Goal: Transaction & Acquisition: Purchase product/service

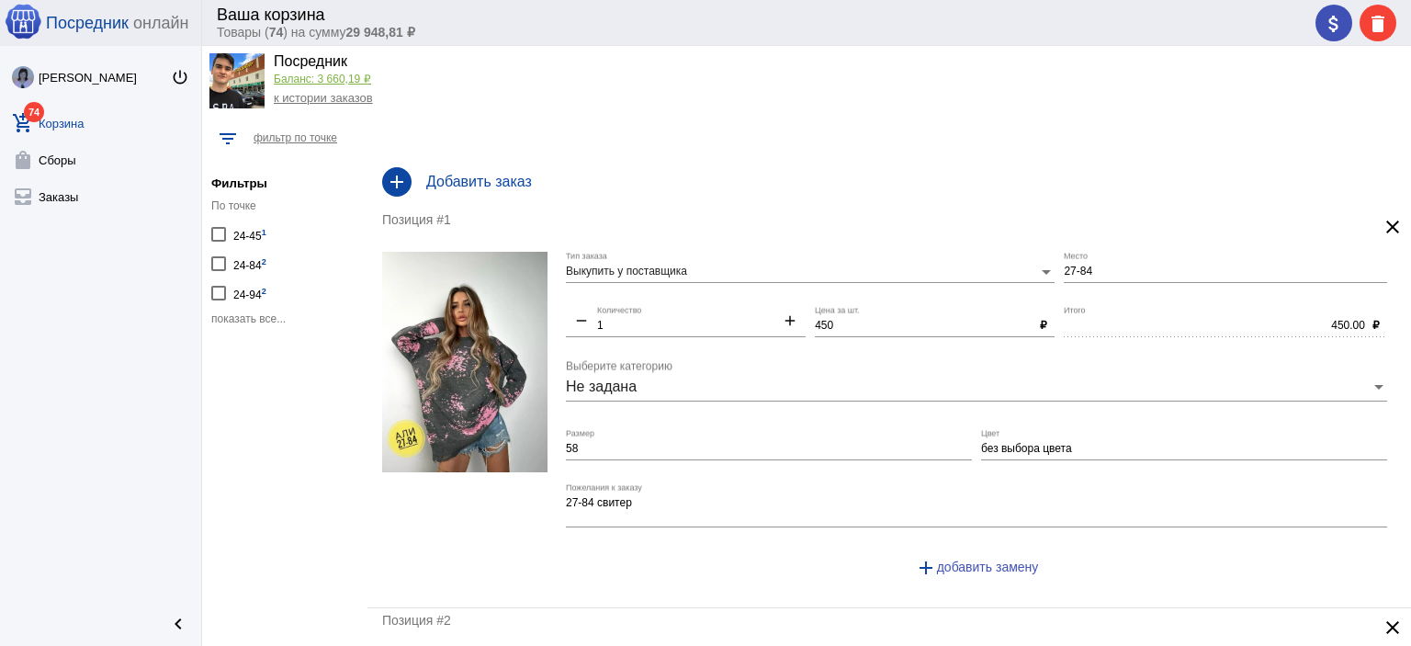
click at [246, 318] on span "показать все..." at bounding box center [248, 318] width 74 height 13
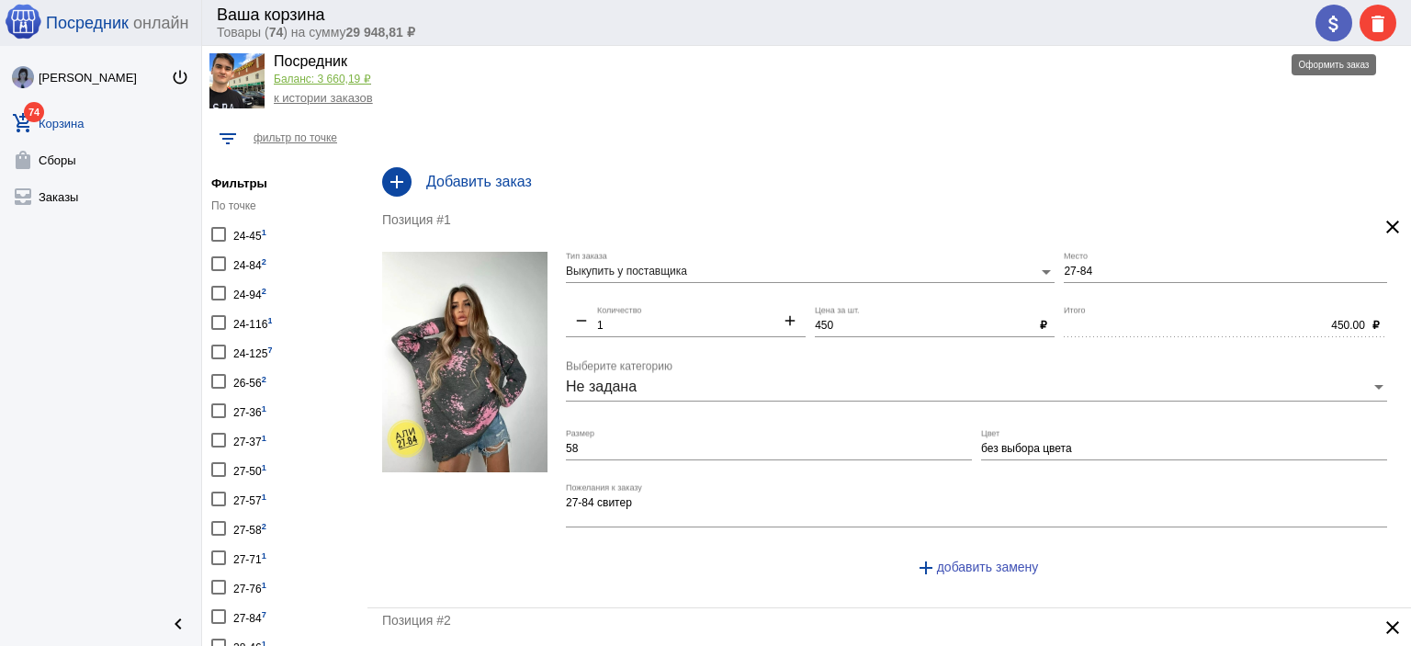
click at [1322, 28] on mat-icon "attach_money" at bounding box center [1333, 24] width 22 height 22
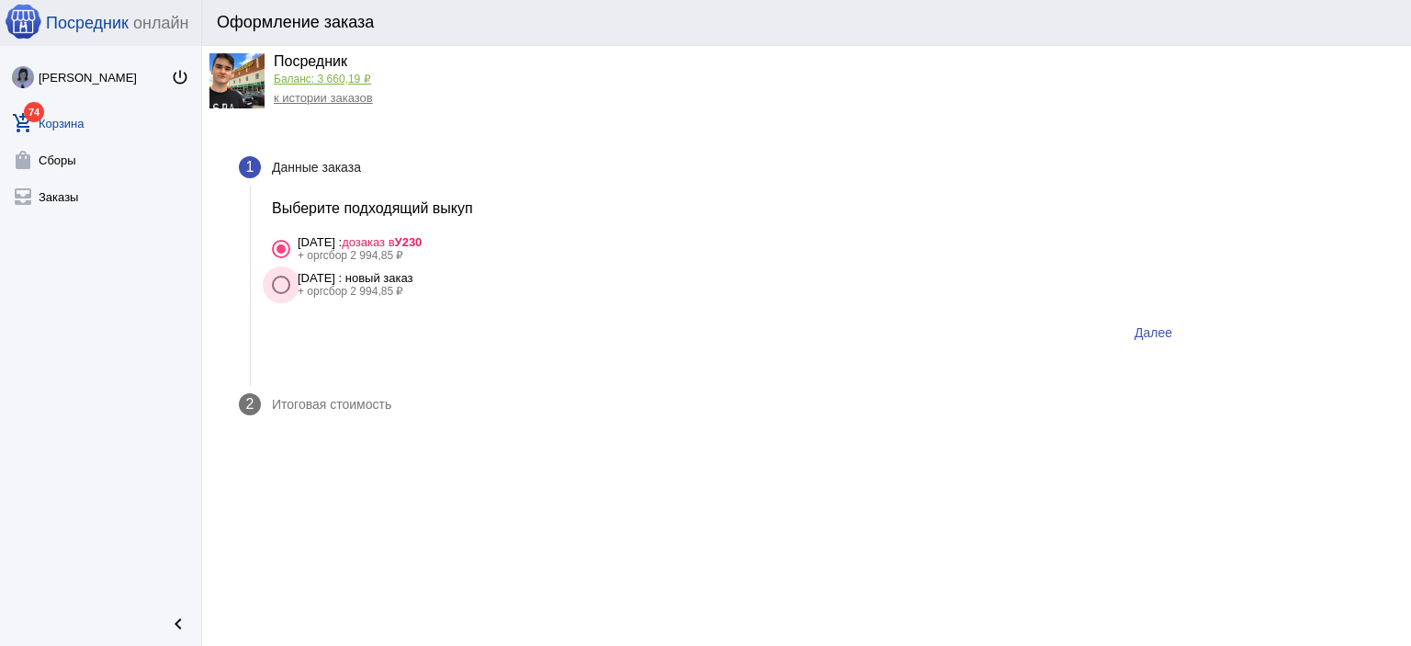
click at [413, 288] on div "+ оргсбор 2 994,85 ₽" at bounding box center [356, 291] width 116 height 13
click at [281, 294] on input "28 сентября Воскресенье : новый заказ + оргсбор 2 994,85 ₽" at bounding box center [280, 294] width 1 height 1
radio input "true"
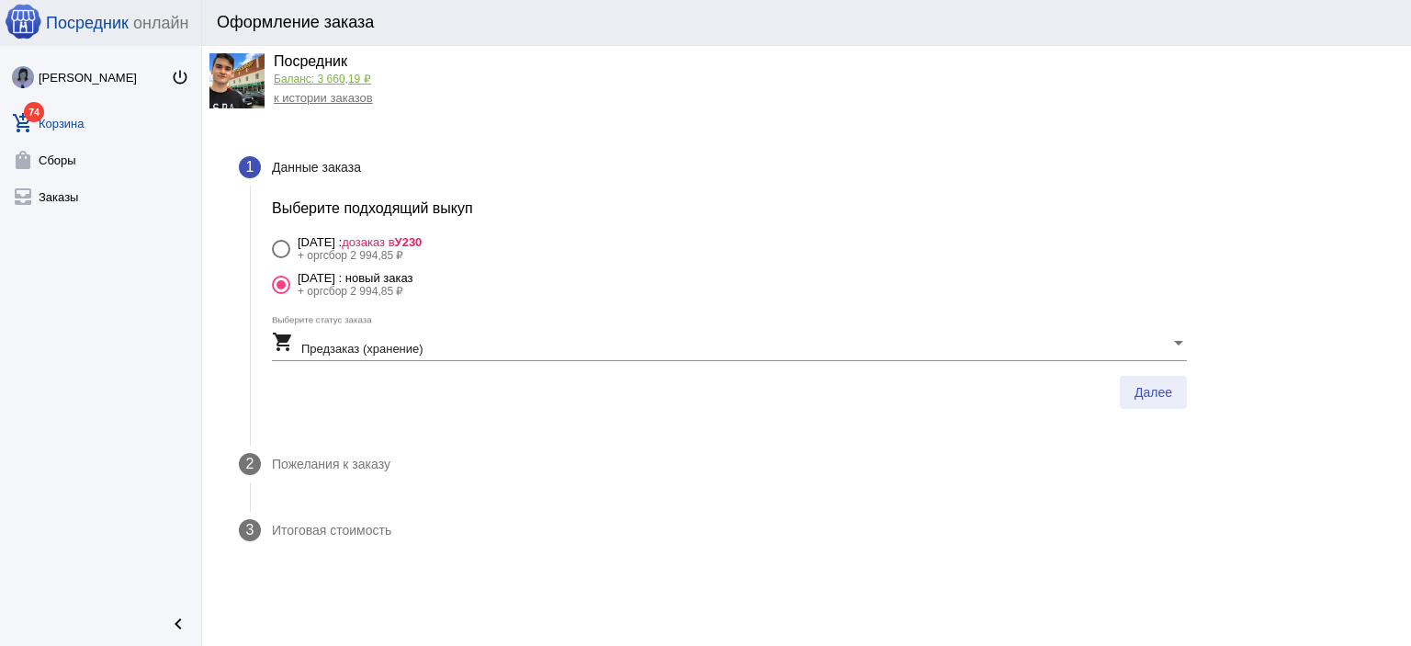
click at [1168, 397] on span "Далее" at bounding box center [1153, 392] width 38 height 15
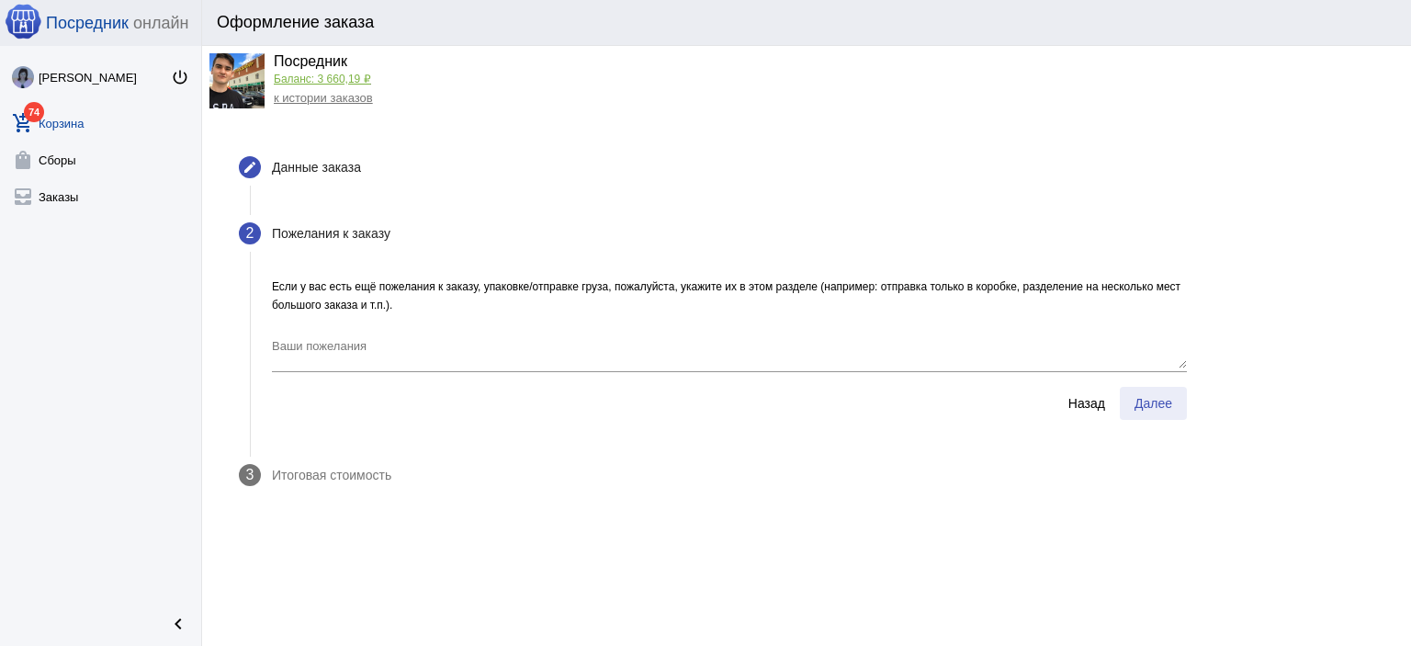
click at [1151, 410] on span "Далее" at bounding box center [1153, 403] width 38 height 15
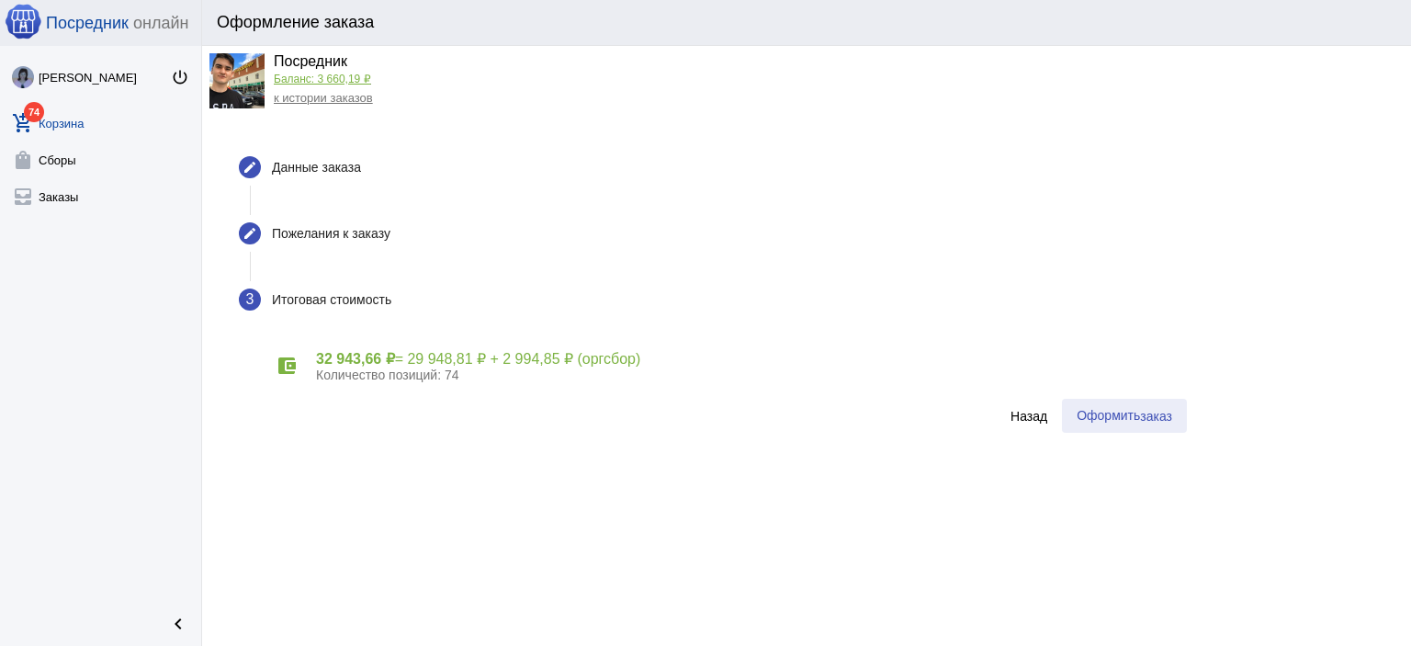
click at [1067, 422] on button "Оформить заказ" at bounding box center [1124, 416] width 125 height 34
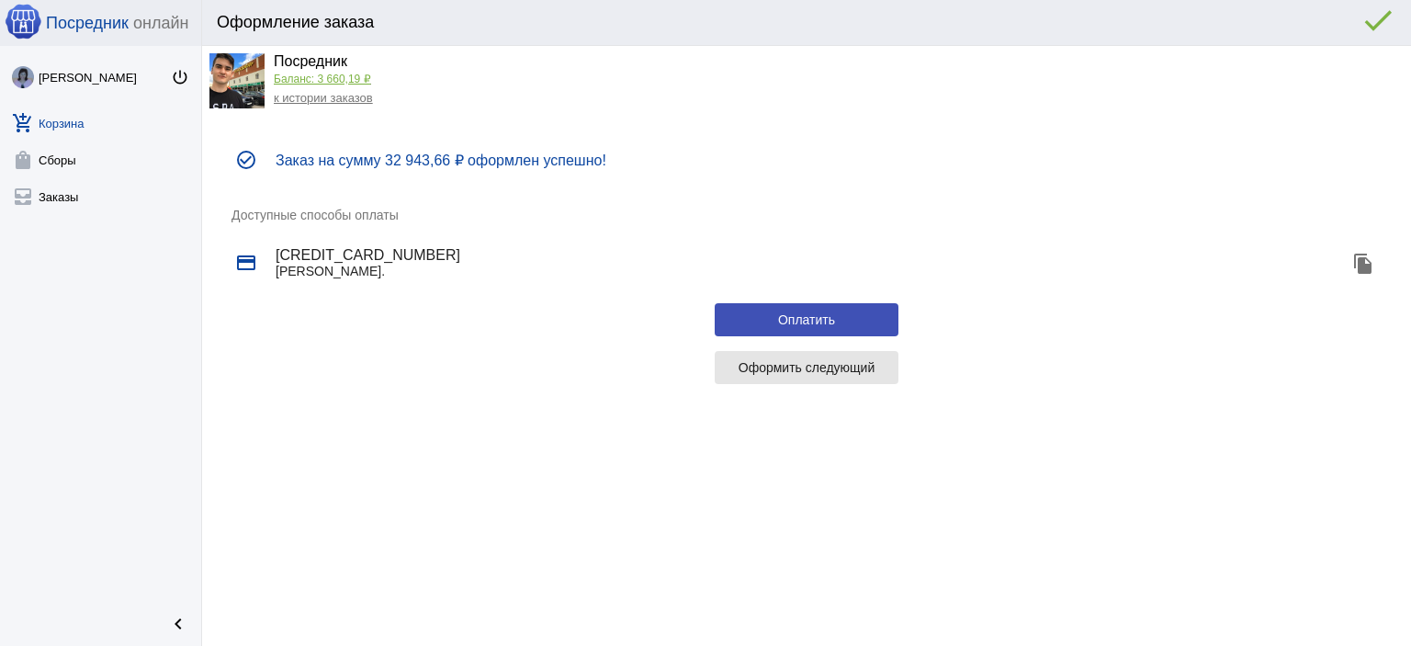
click at [842, 369] on span "Оформить следующий" at bounding box center [806, 367] width 137 height 15
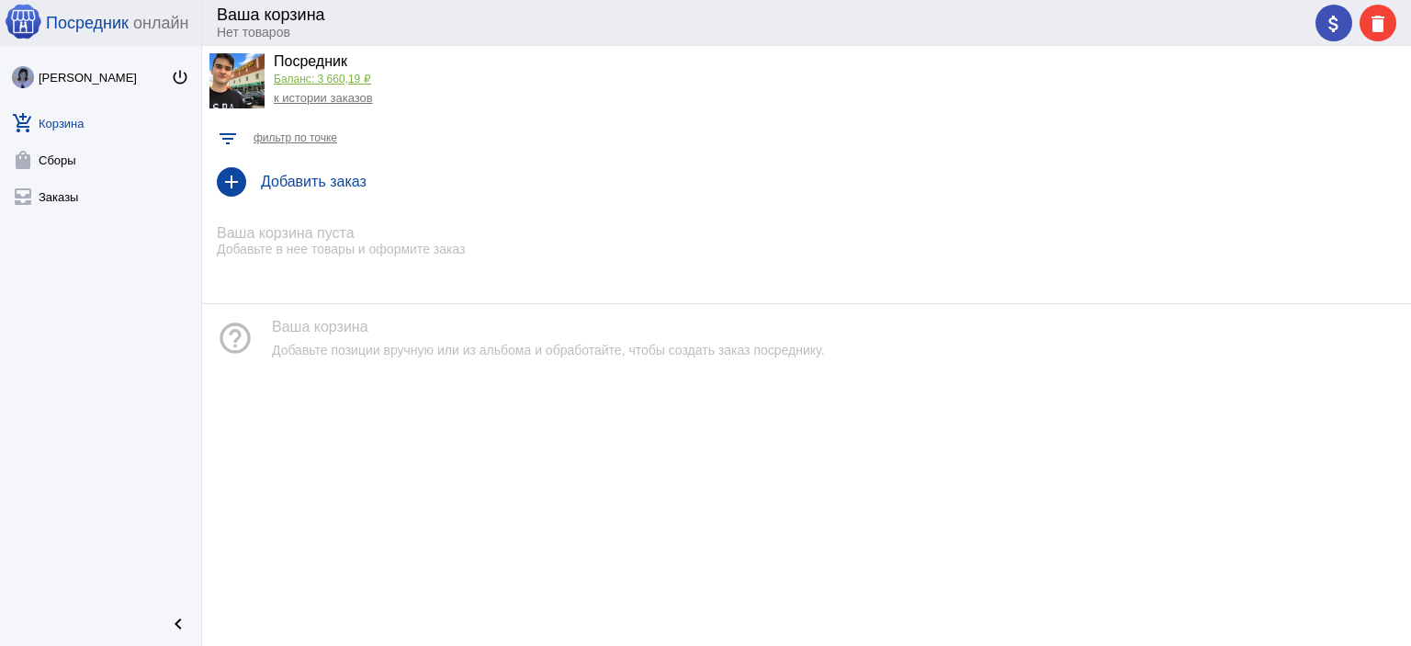
click at [337, 96] on link "к истории заказов" at bounding box center [323, 98] width 99 height 14
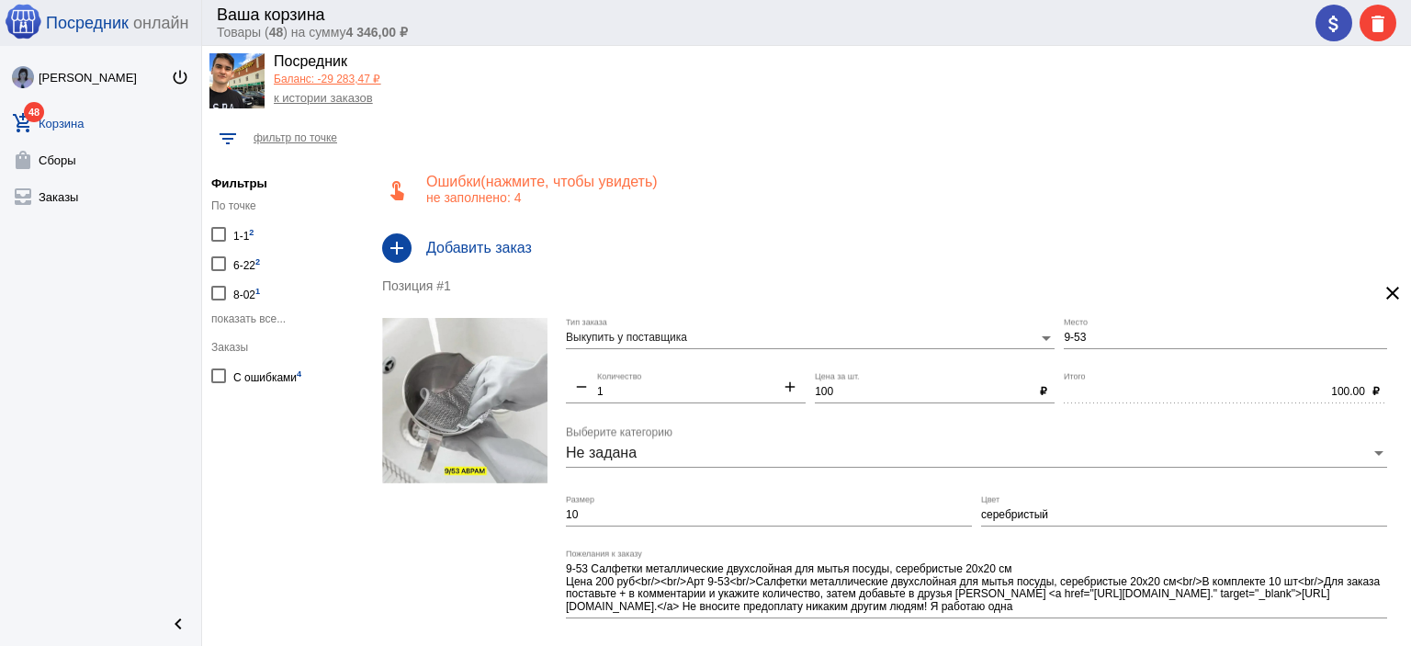
click at [440, 194] on p "не заполнено: 4" at bounding box center [911, 197] width 970 height 15
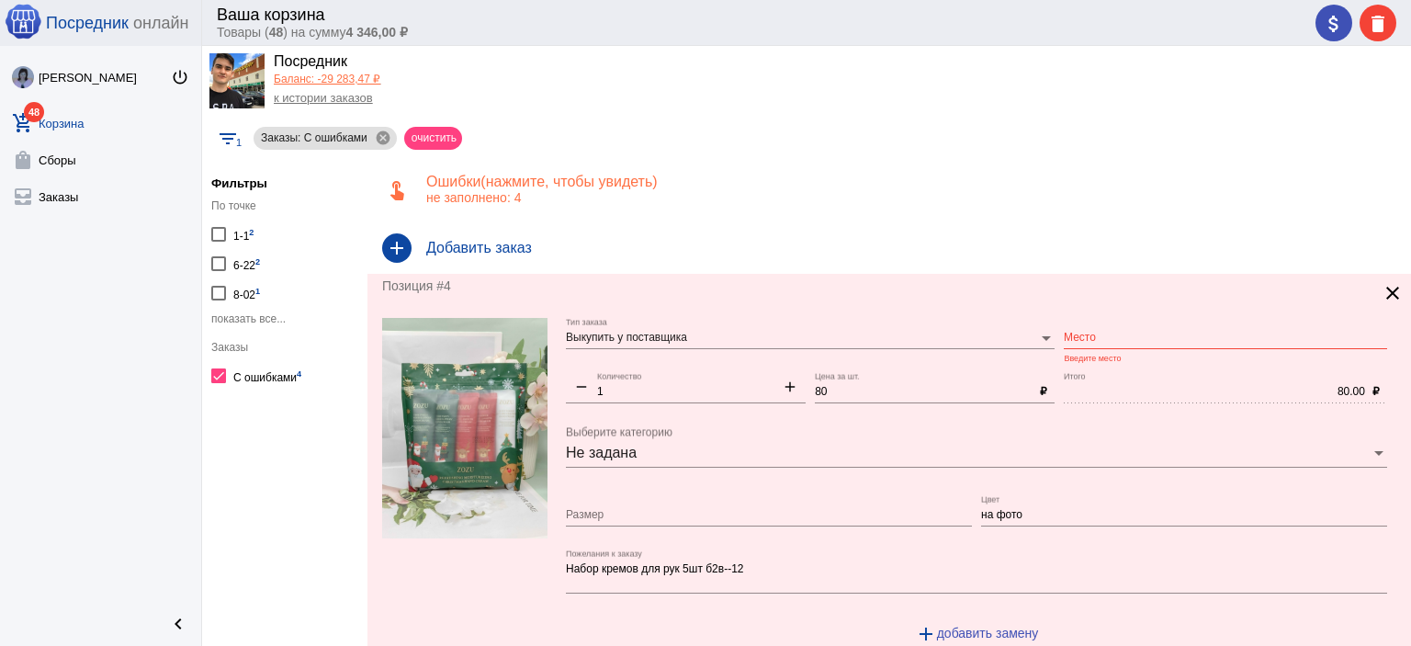
click at [1095, 339] on input "Место" at bounding box center [1224, 338] width 323 height 13
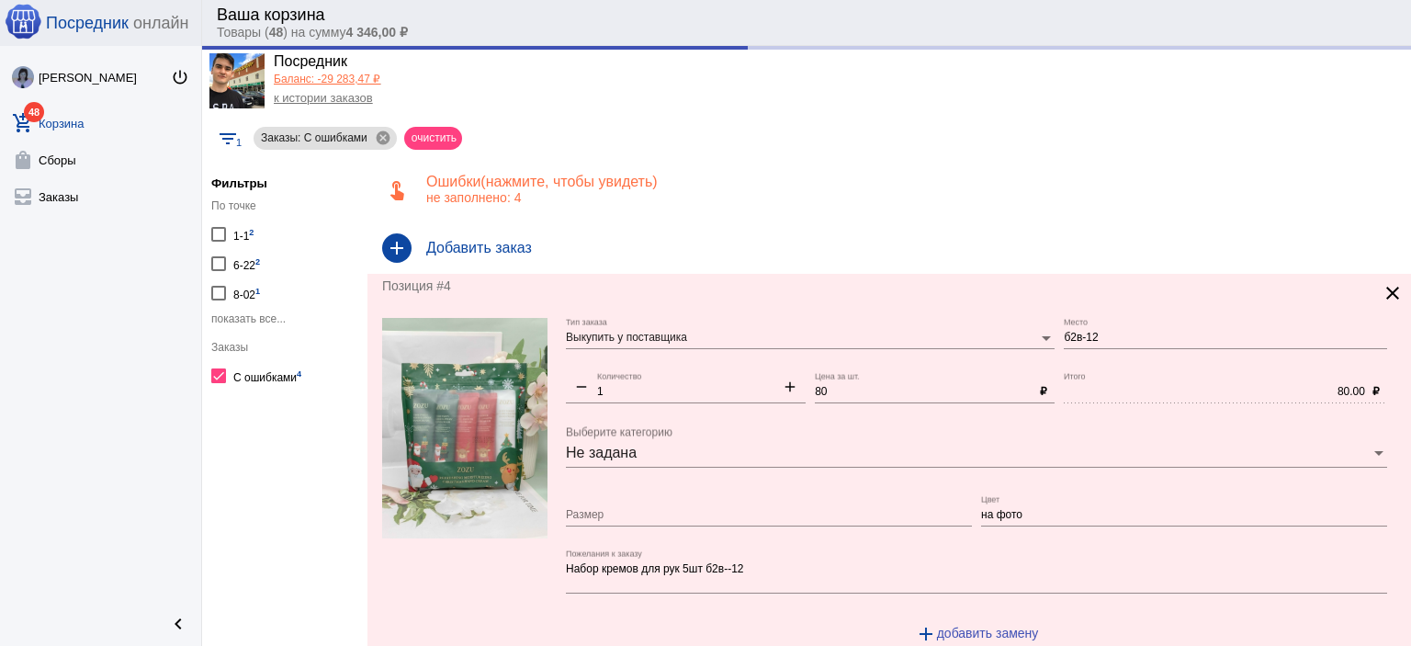
type input "Б2в-12"
drag, startPoint x: 1099, startPoint y: 313, endPoint x: 1099, endPoint y: 328, distance: 14.7
click at [1099, 316] on div "Позиция #4 clear Выкупить у поставщика Тип заказа Б2в-12 Место remove 1 Количес…" at bounding box center [888, 473] width 1043 height 399
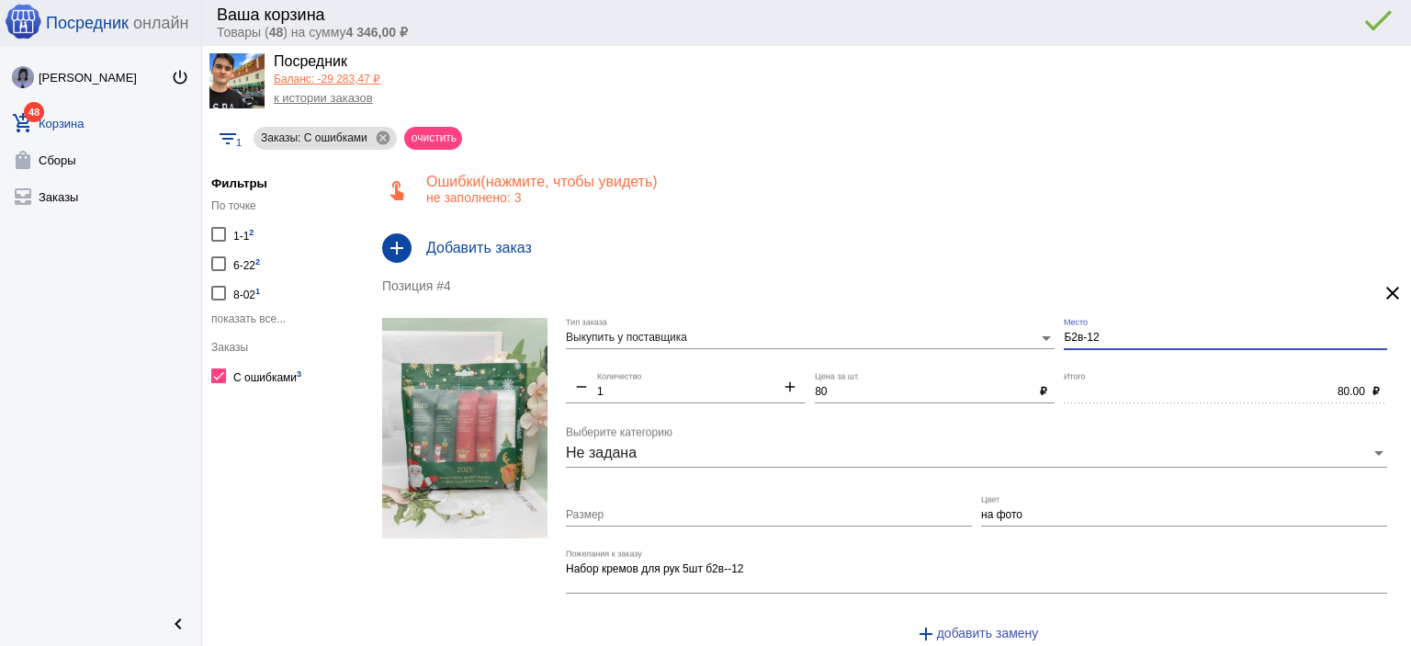
drag, startPoint x: 1100, startPoint y: 332, endPoint x: 1052, endPoint y: 332, distance: 48.7
click at [1052, 332] on div "Выкупить у поставщика Тип заказа Б2в-12 Место remove 1 Количество add 80 Цена з…" at bounding box center [981, 488] width 830 height 341
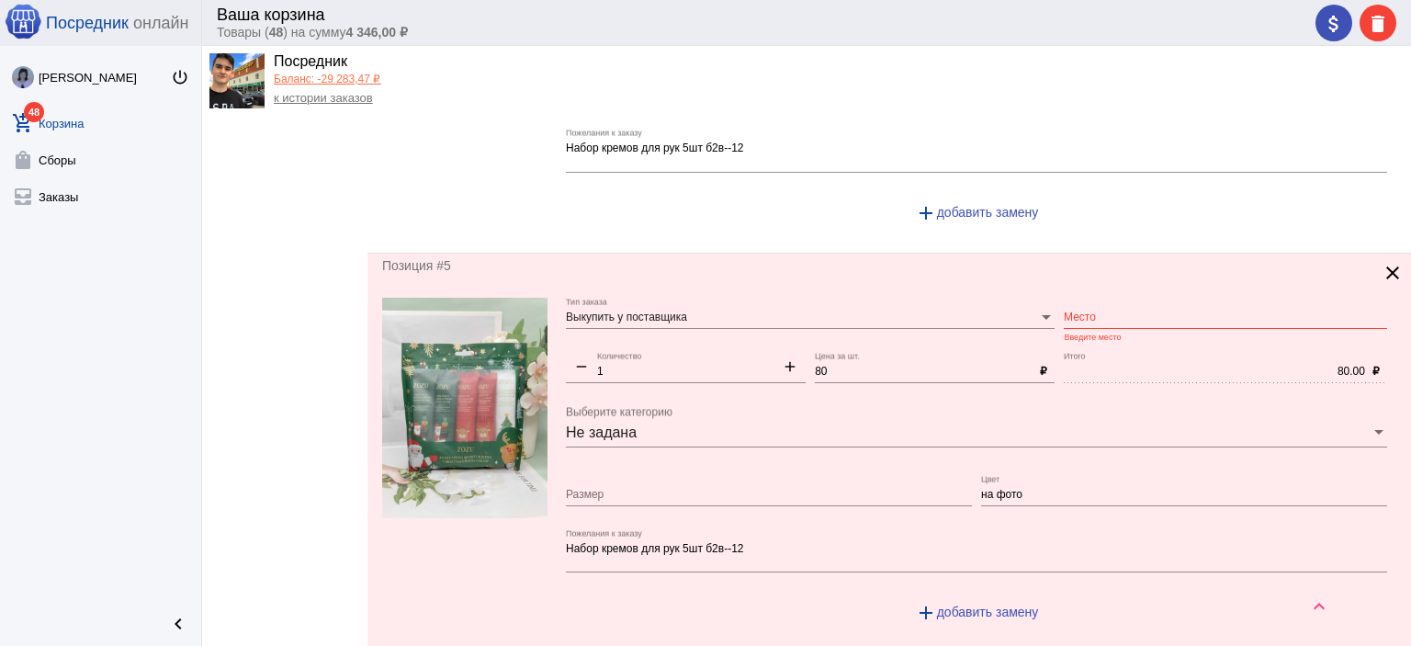
scroll to position [459, 0]
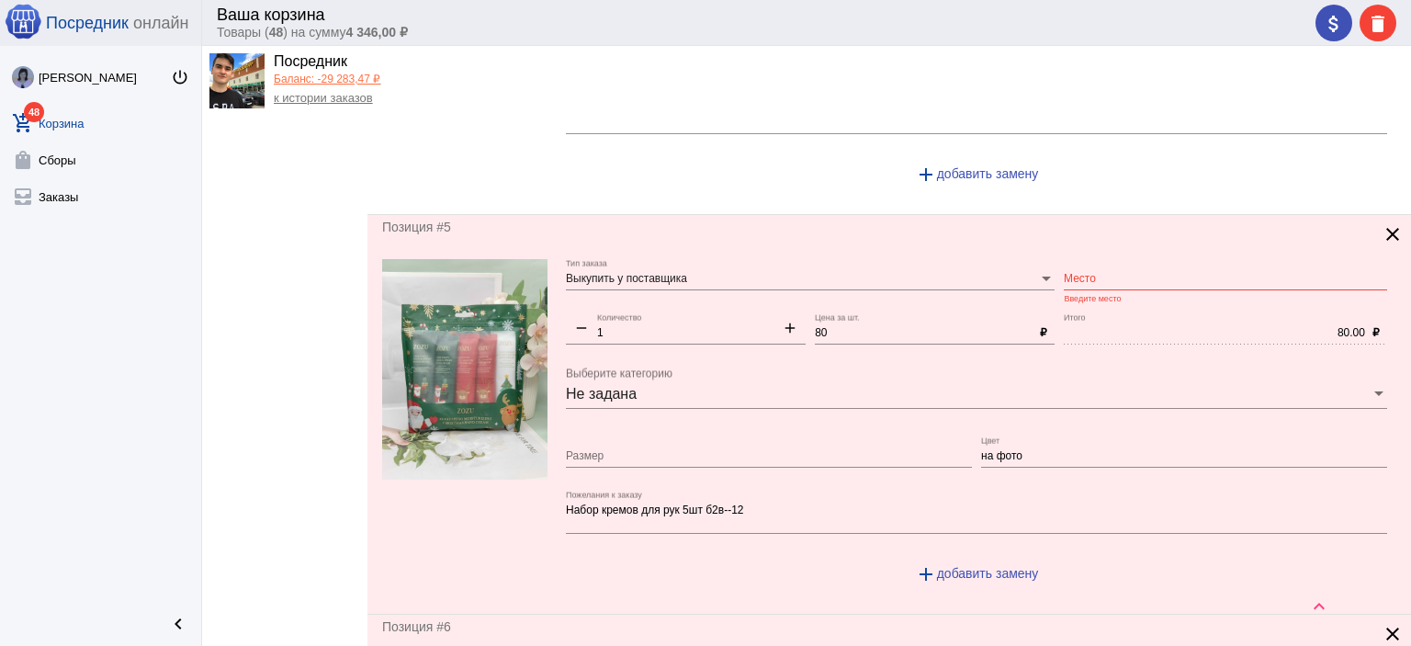
click at [1095, 277] on input "Место" at bounding box center [1224, 279] width 323 height 13
paste input "Б2в-12"
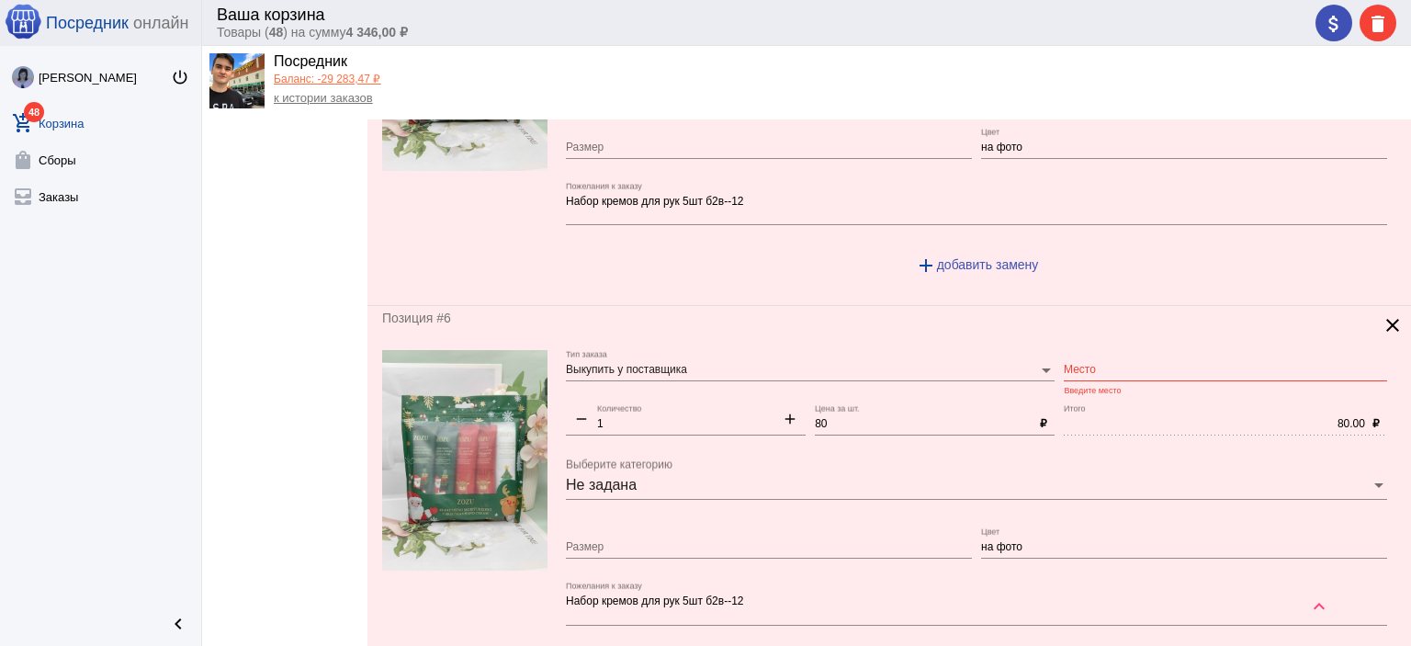
scroll to position [827, 0]
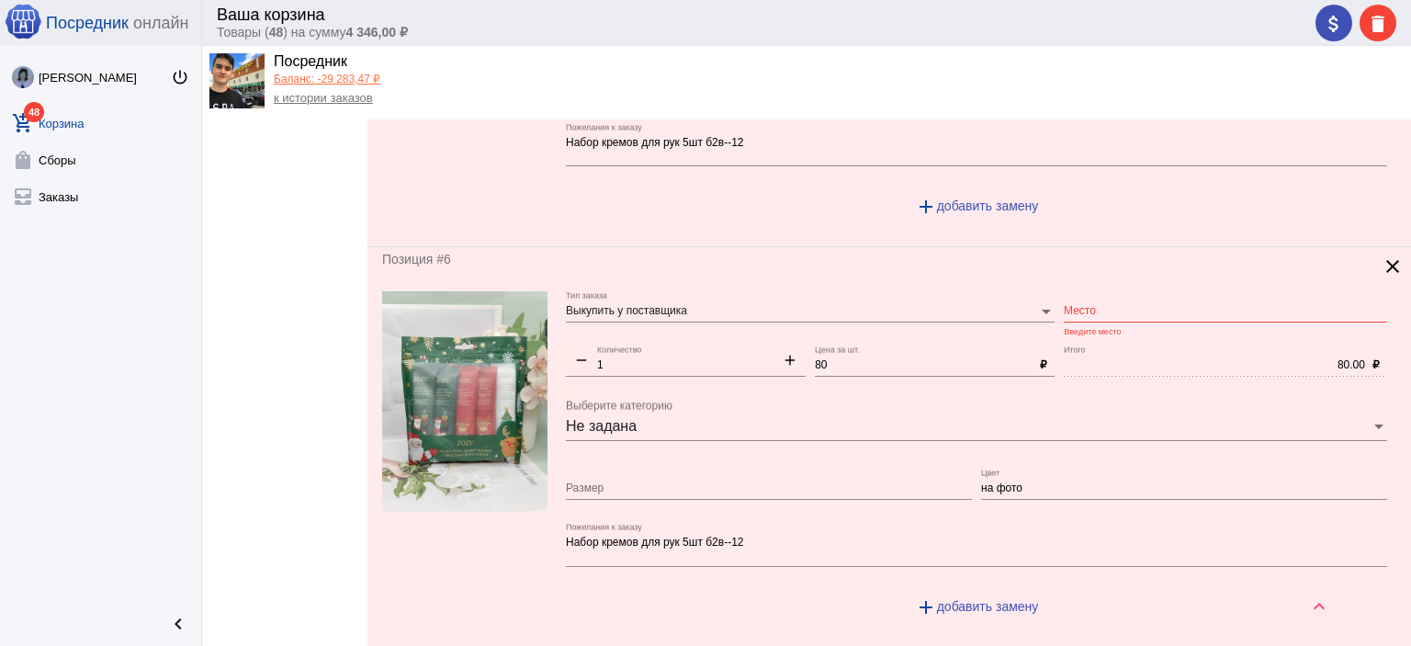
type input "Б2в-12"
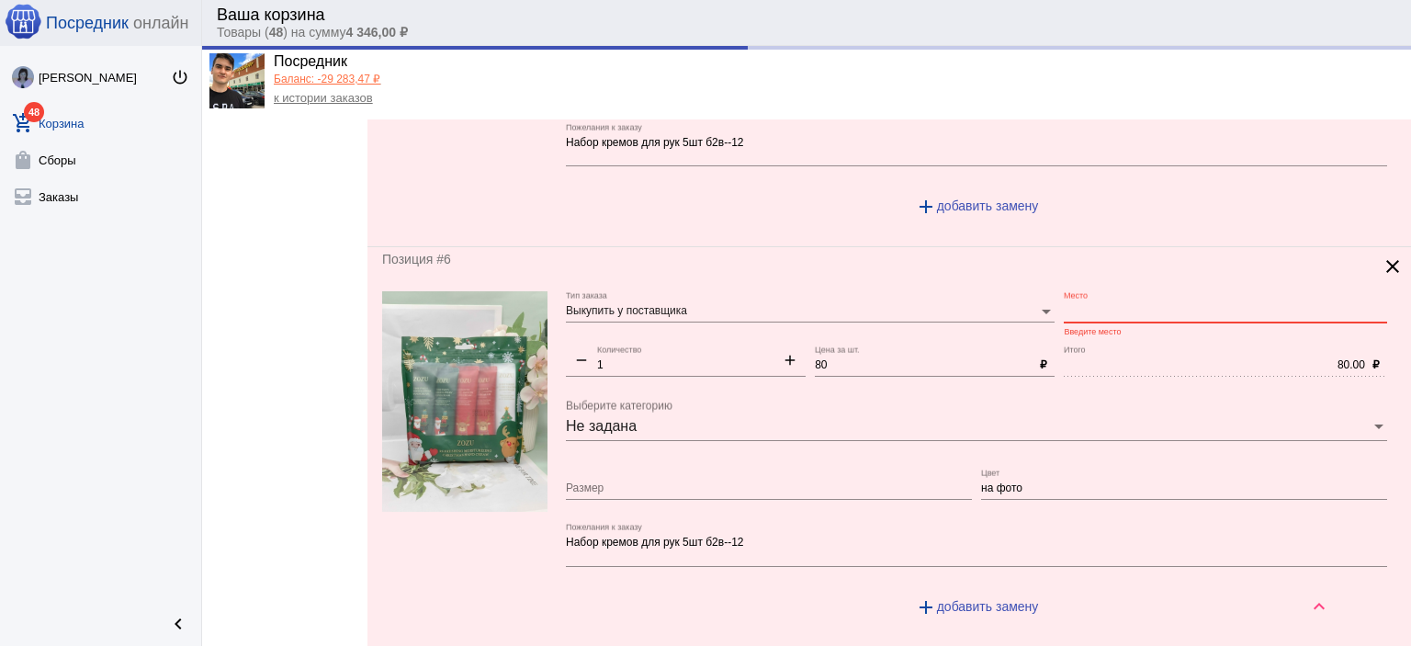
click at [1108, 308] on input "Место" at bounding box center [1224, 311] width 323 height 13
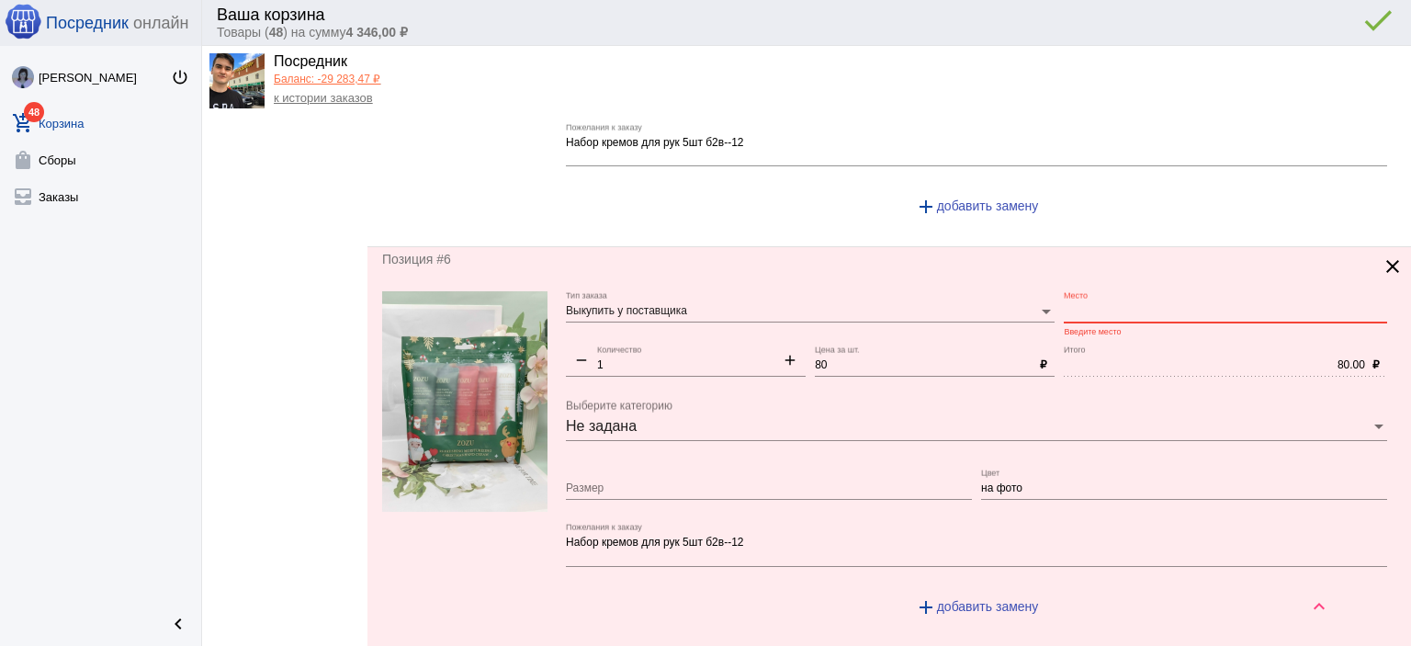
paste input "Б2в-12"
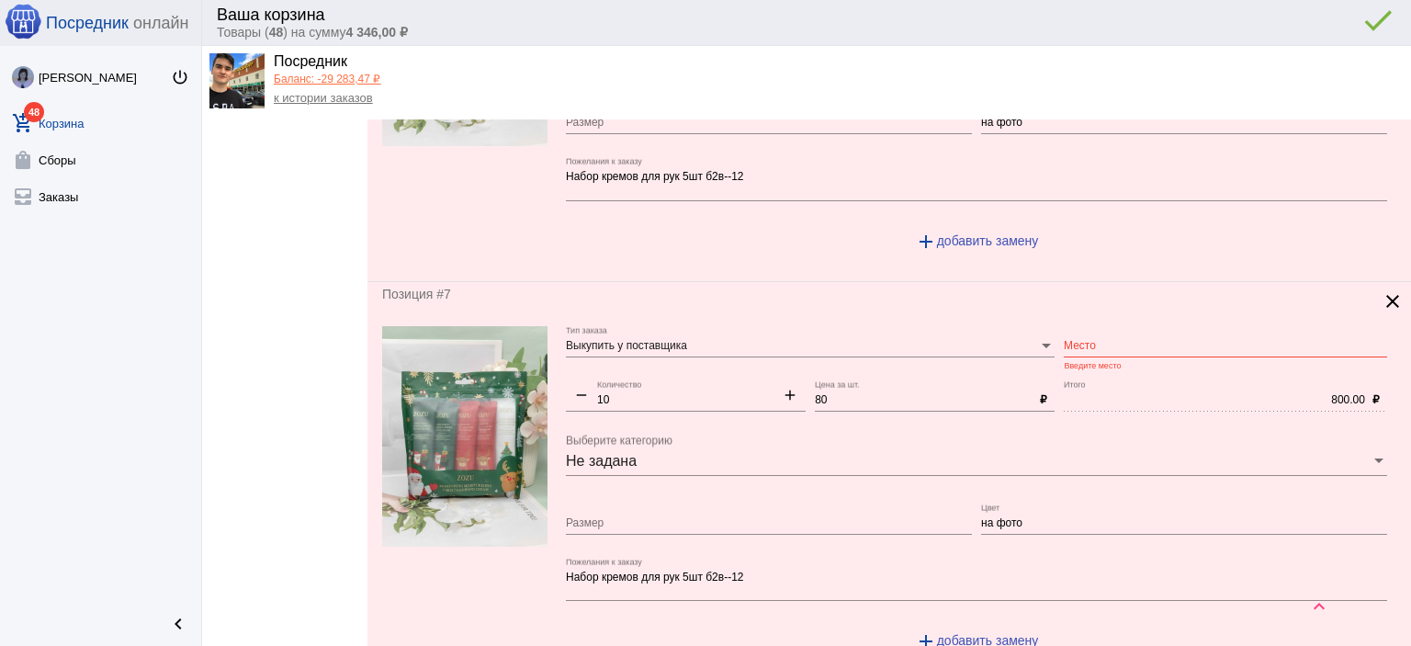
scroll to position [1194, 0]
type input "Б2в-12"
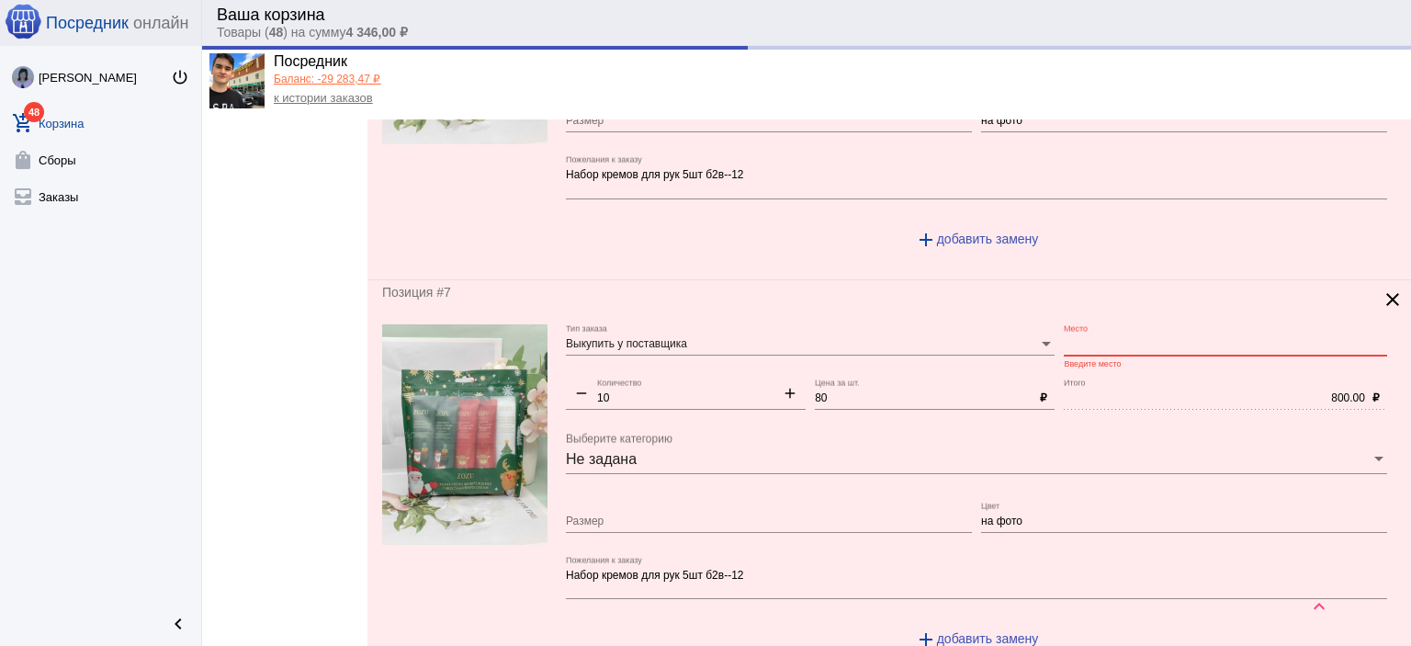
click at [1100, 341] on input "Место" at bounding box center [1224, 344] width 323 height 13
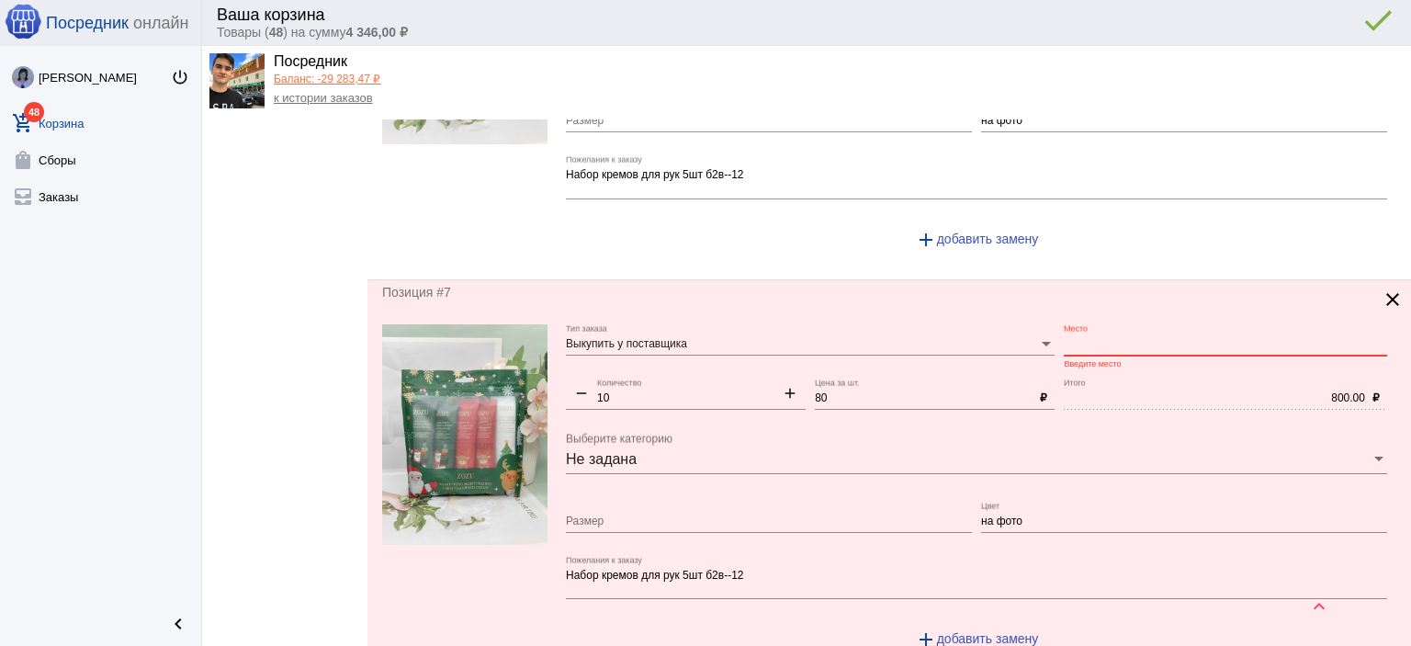
paste input "Б2в-12"
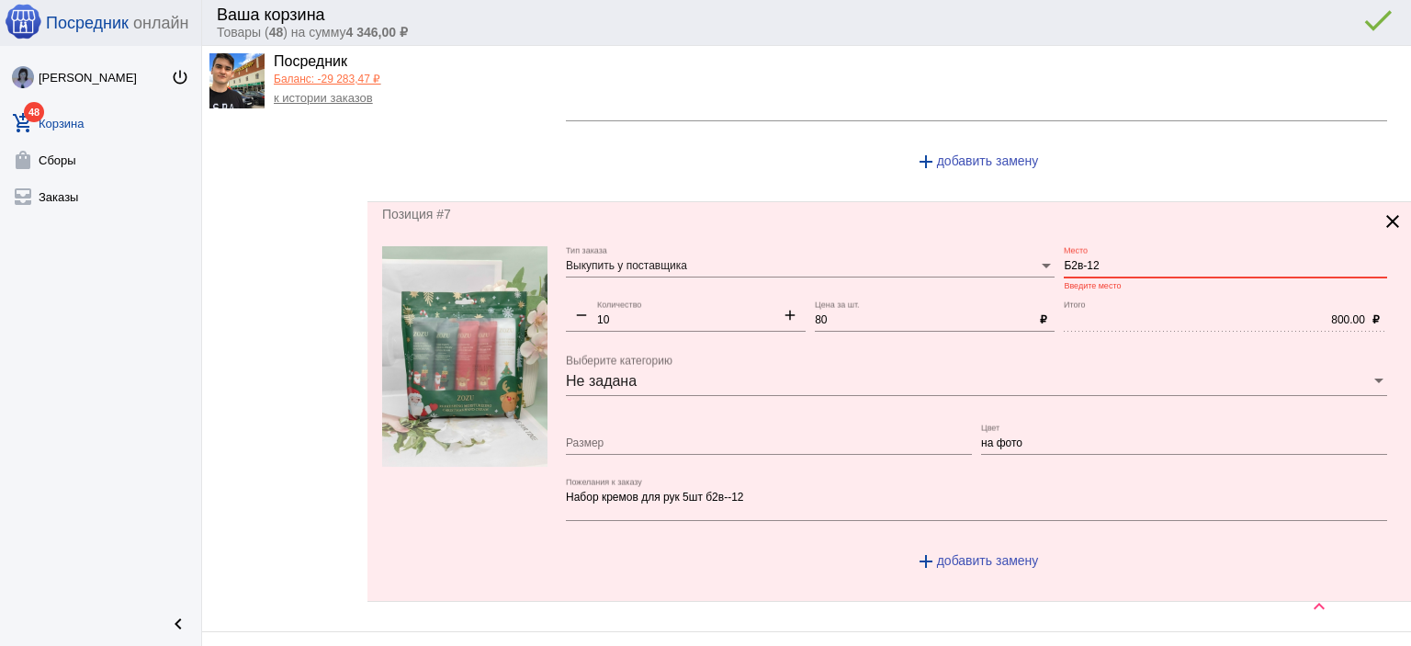
scroll to position [1378, 0]
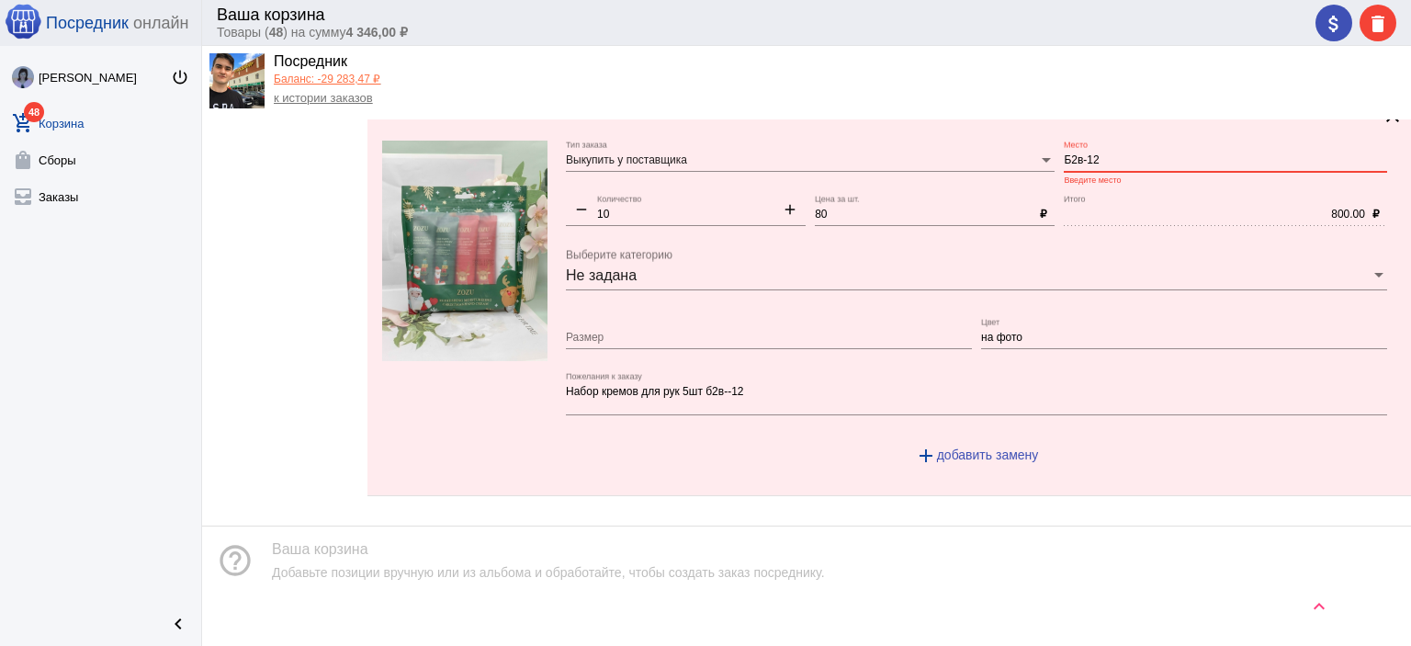
type input "Б2в-12"
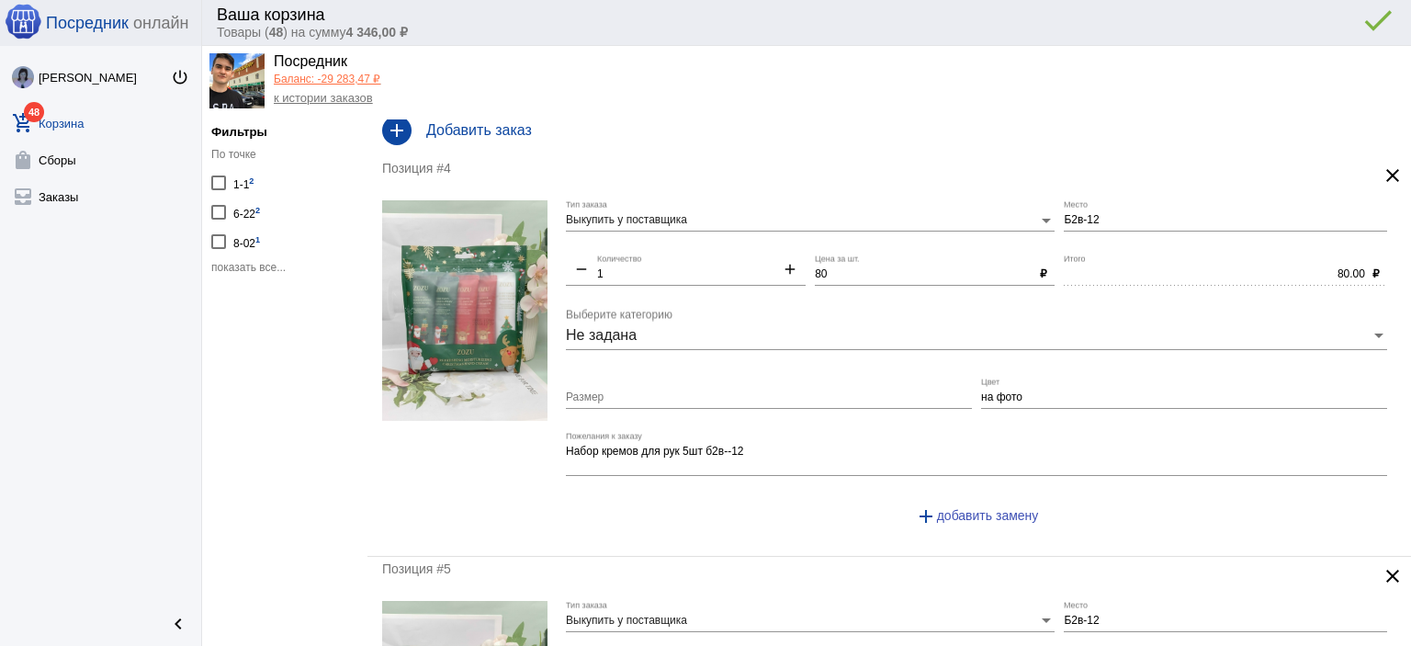
scroll to position [0, 0]
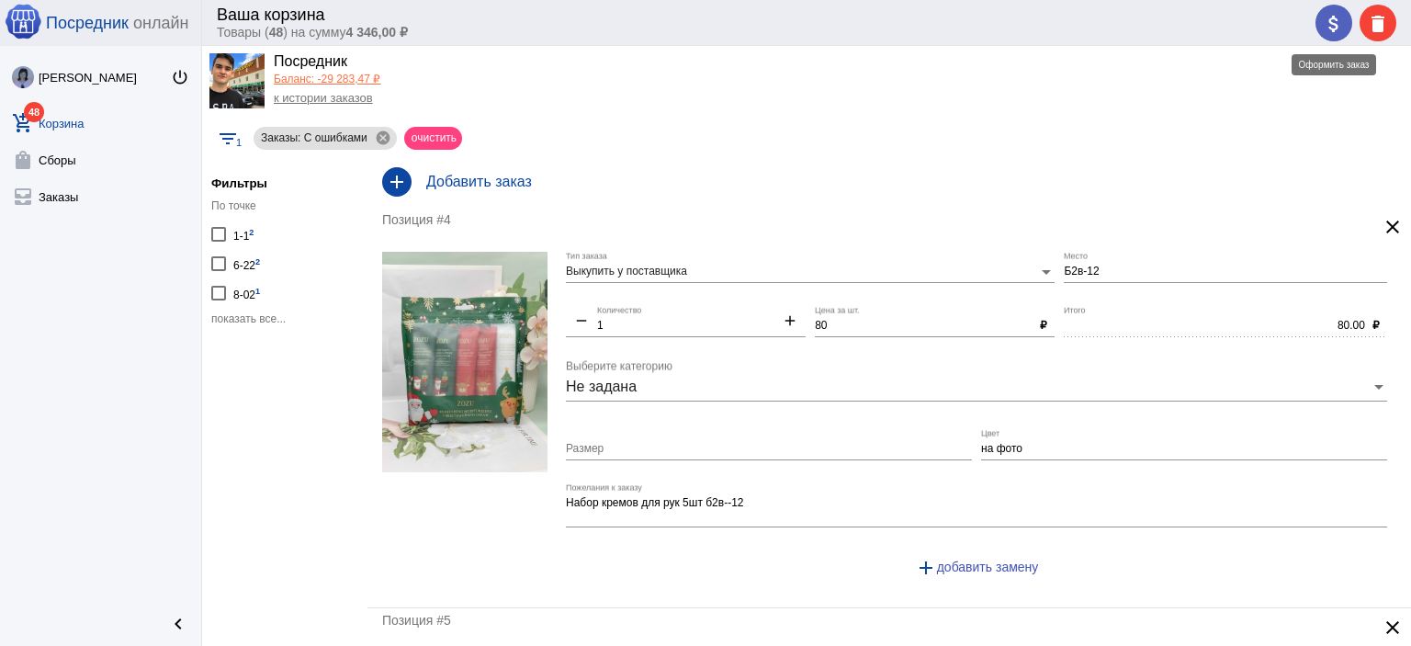
click at [1330, 17] on mat-icon "attach_money" at bounding box center [1333, 24] width 22 height 22
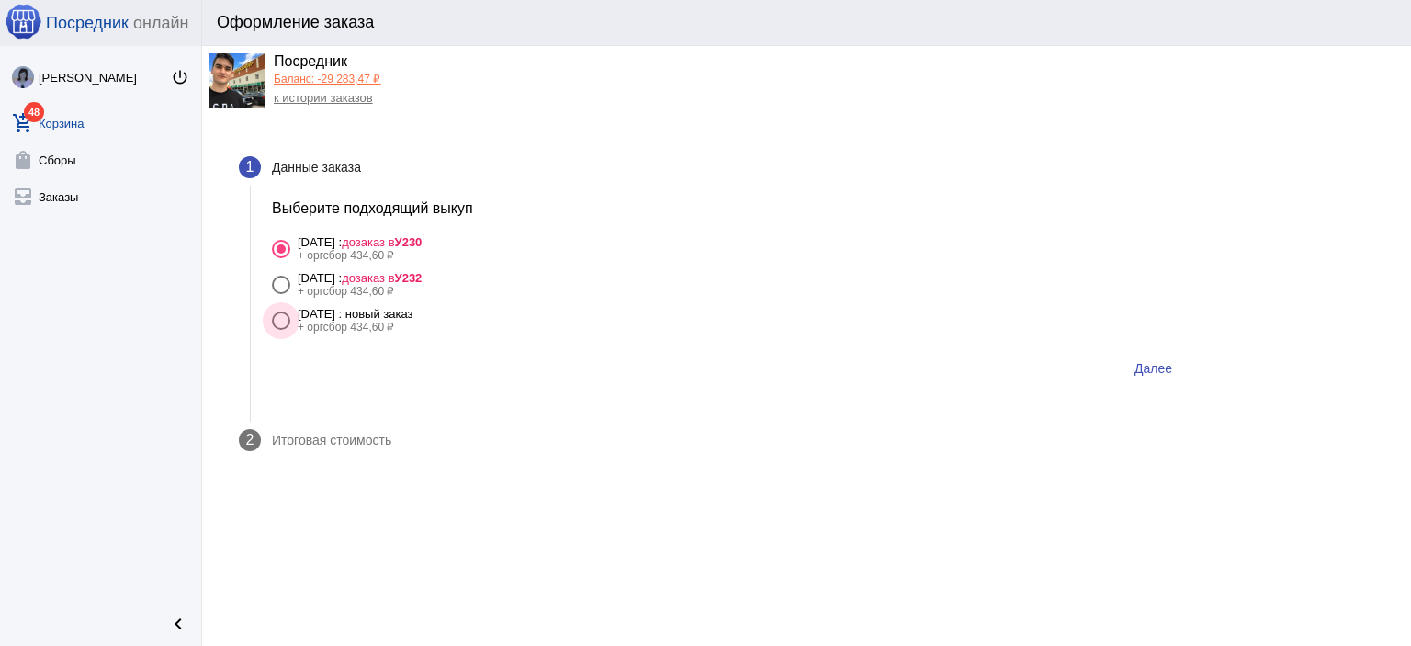
click at [413, 314] on div "[DATE] : новый заказ" at bounding box center [356, 314] width 116 height 14
click at [281, 330] on input "[DATE] : новый заказ + оргсбор 434,60 ₽" at bounding box center [280, 330] width 1 height 1
radio input "true"
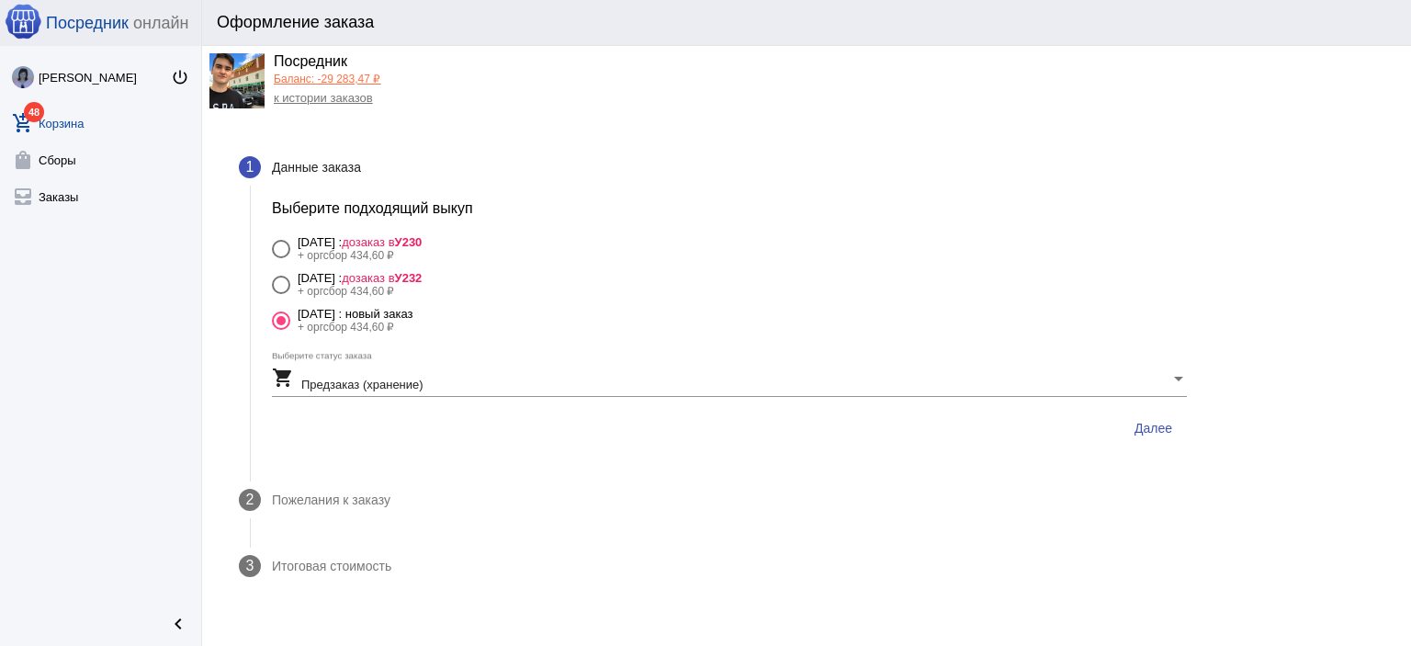
click at [1138, 425] on span "Далее" at bounding box center [1153, 428] width 38 height 15
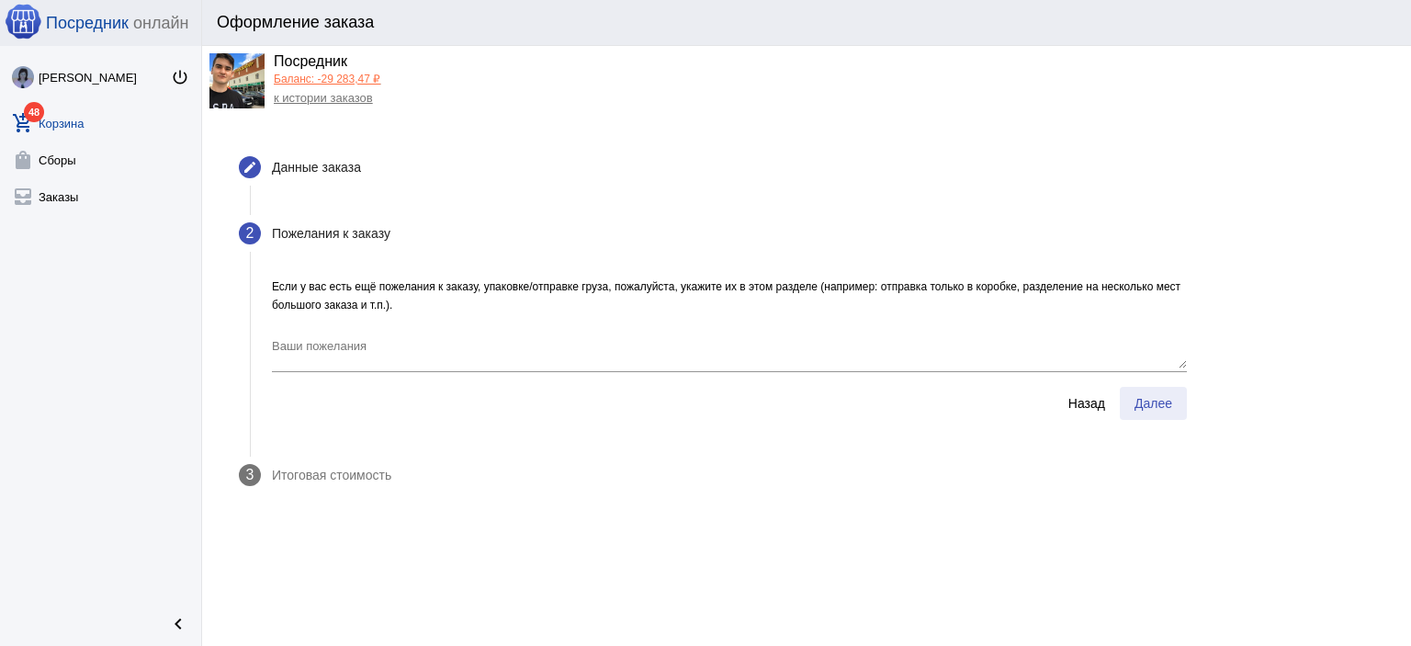
click at [1142, 411] on button "Далее" at bounding box center [1153, 403] width 67 height 33
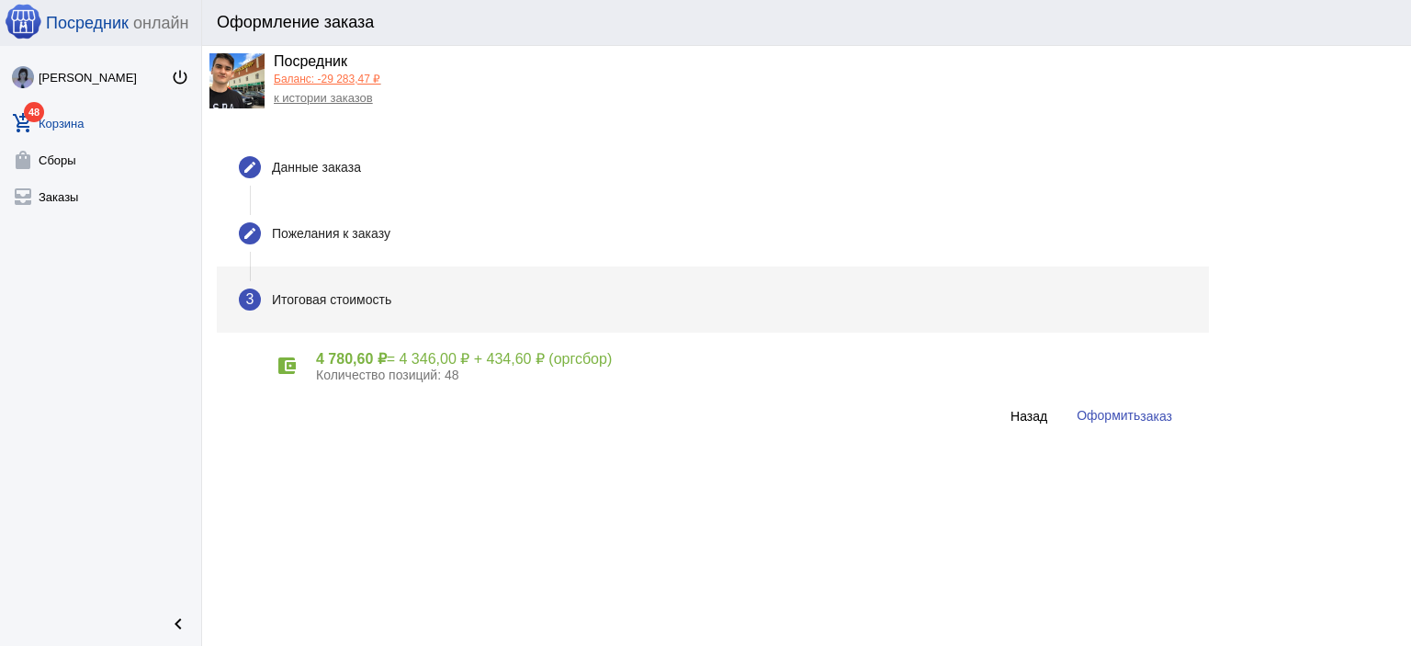
click at [1118, 414] on span "Оформить заказ" at bounding box center [1124, 415] width 96 height 15
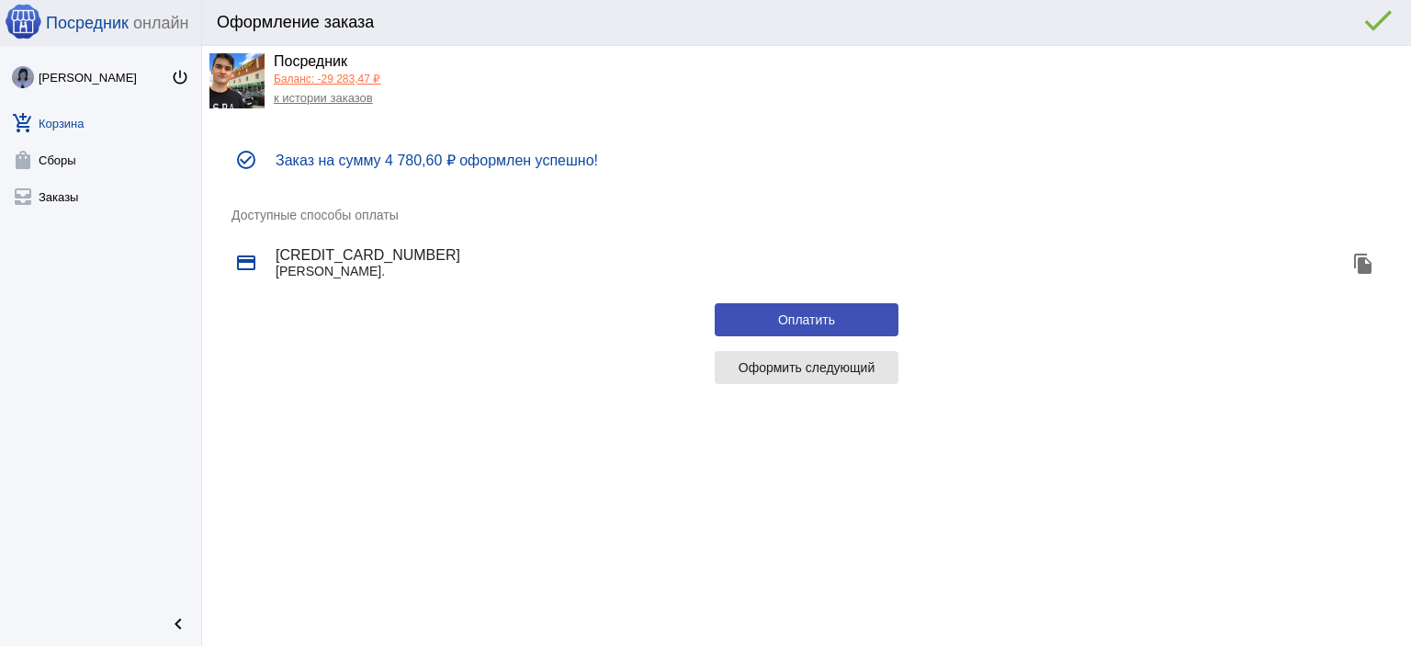
click at [817, 367] on span "Оформить следующий" at bounding box center [806, 367] width 137 height 15
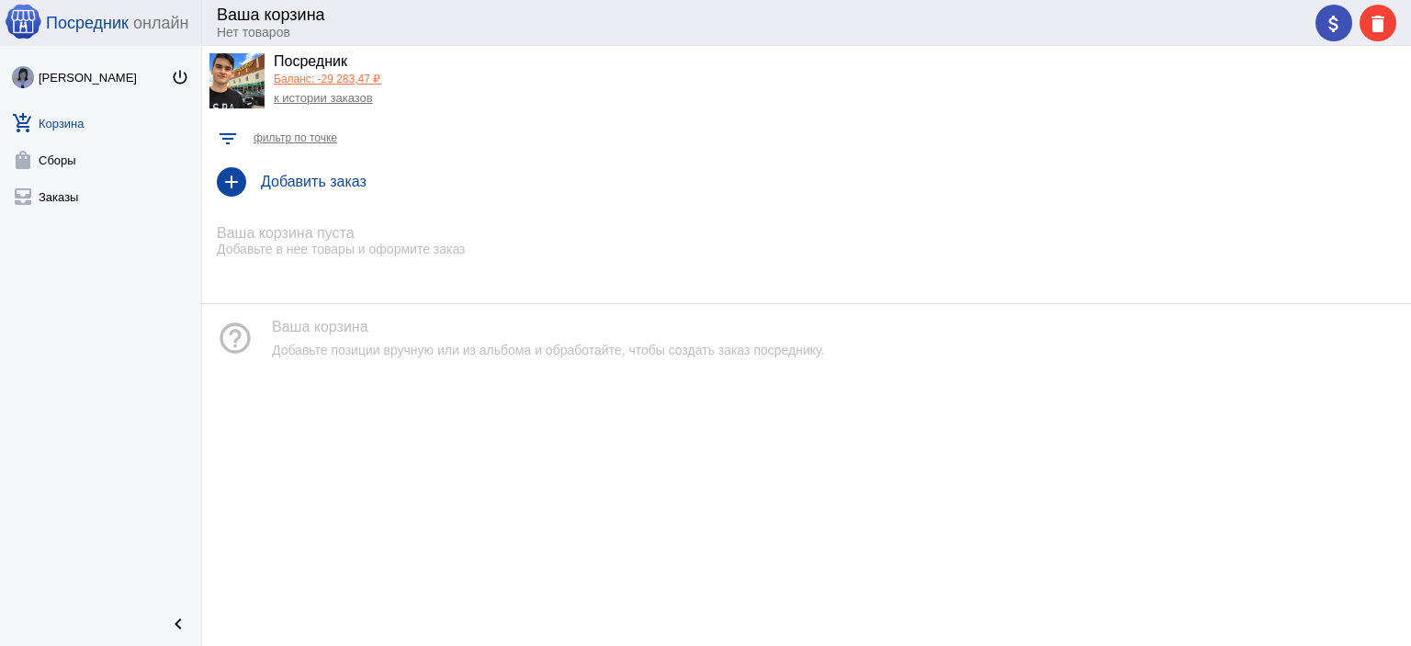
click at [319, 83] on link "Баланс: -29 283,47 ₽" at bounding box center [327, 79] width 107 height 13
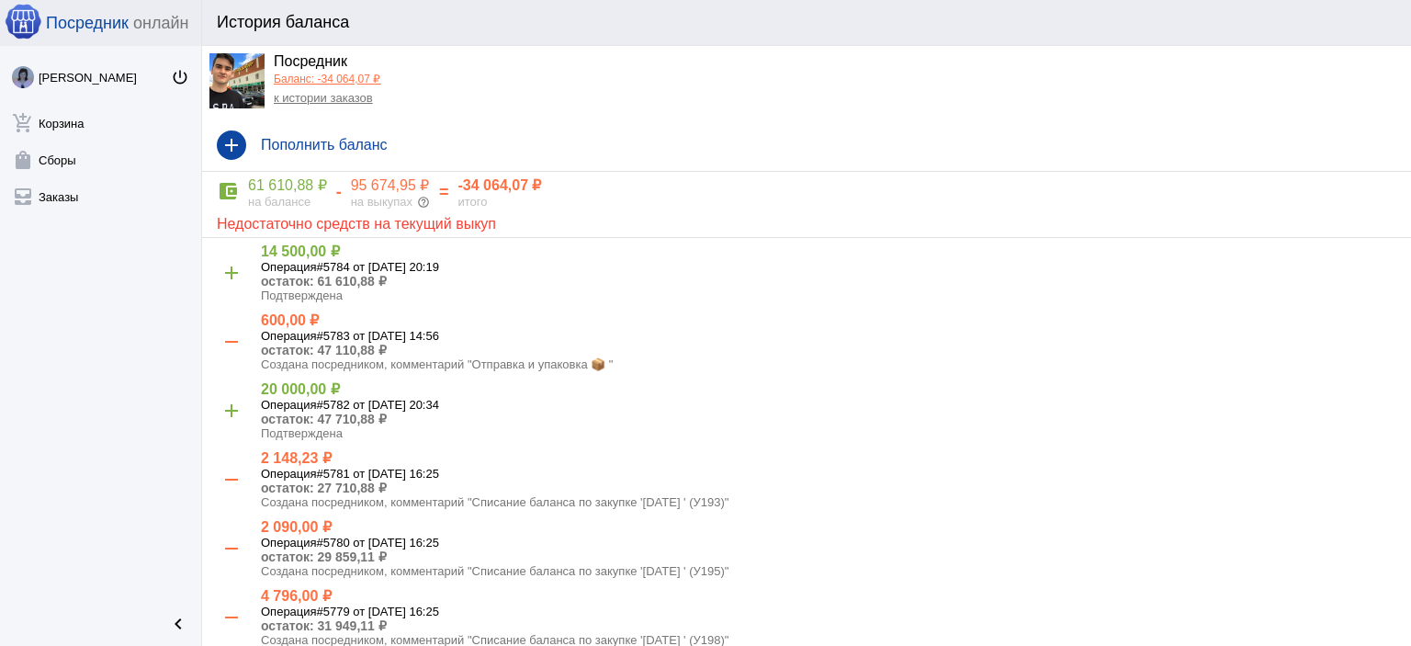
click at [320, 102] on link "к истории заказов" at bounding box center [323, 98] width 99 height 14
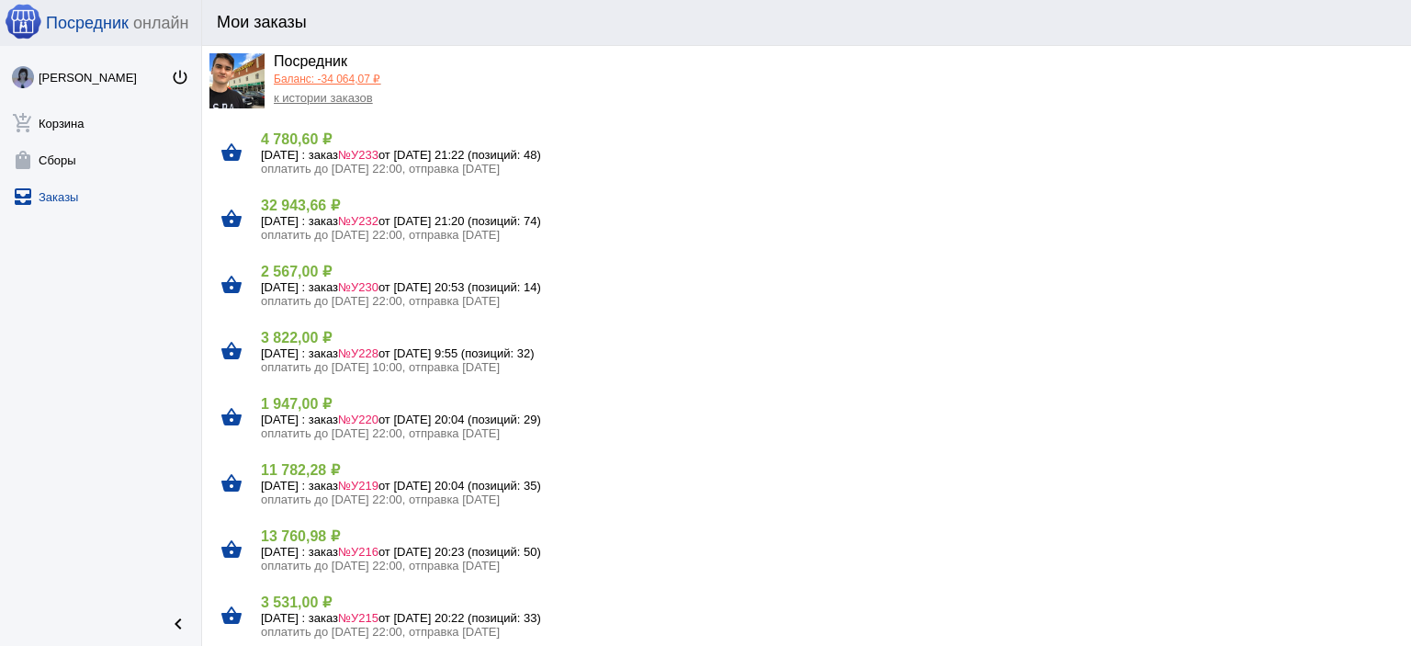
click at [309, 77] on link "Баланс: -34 064,07 ₽" at bounding box center [327, 79] width 107 height 13
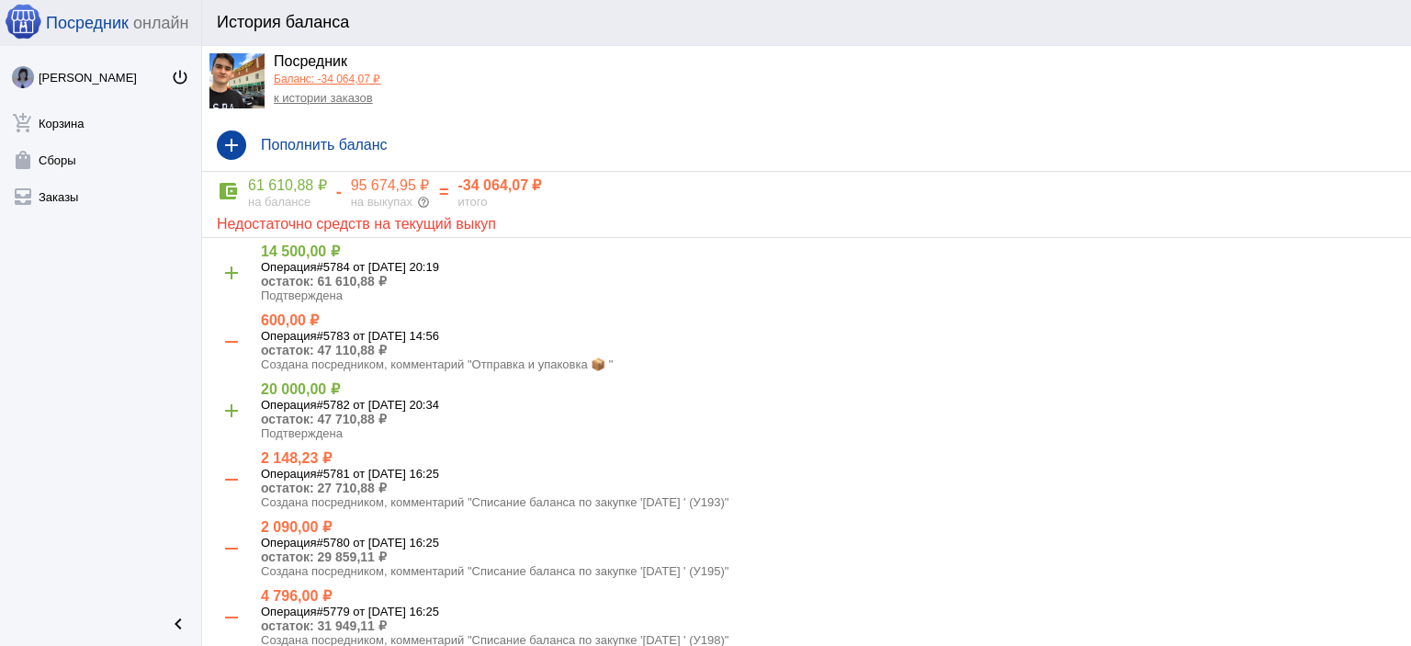
click at [309, 100] on link "к истории заказов" at bounding box center [323, 98] width 99 height 14
